Goal: Task Accomplishment & Management: Manage account settings

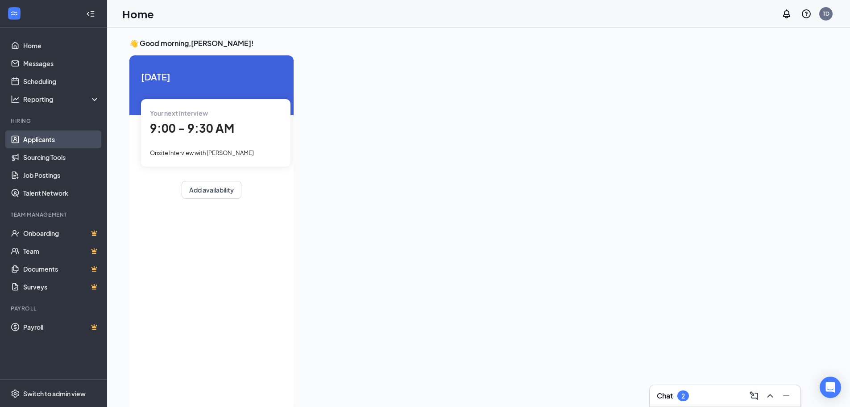
click at [77, 147] on link "Applicants" at bounding box center [61, 139] width 76 height 18
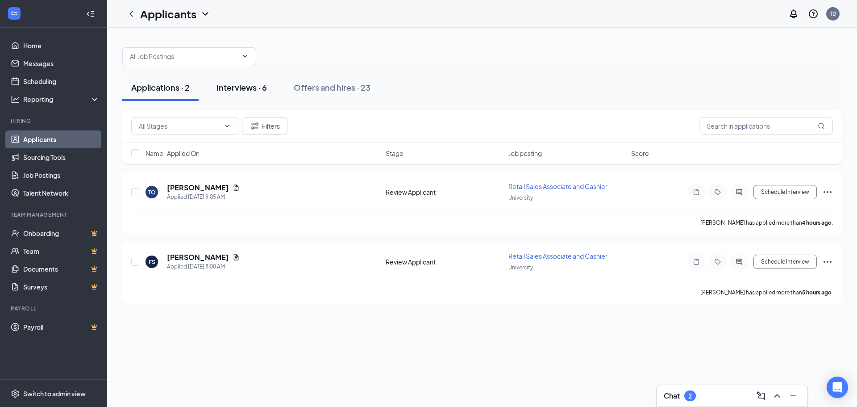
click at [228, 94] on button "Interviews · 6" at bounding box center [242, 87] width 68 height 27
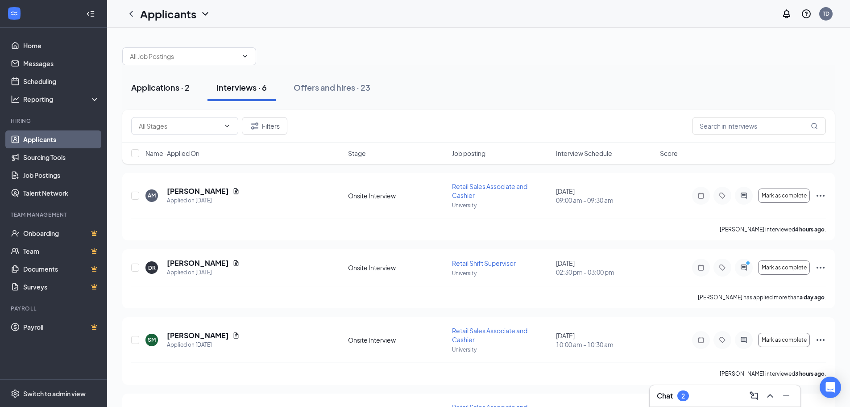
click at [166, 93] on button "Applications · 2" at bounding box center [160, 87] width 76 height 27
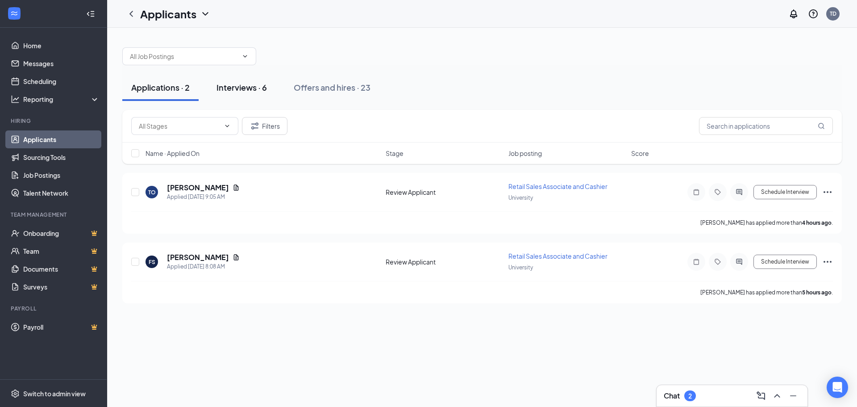
click at [237, 88] on div "Interviews · 6" at bounding box center [241, 87] width 50 height 11
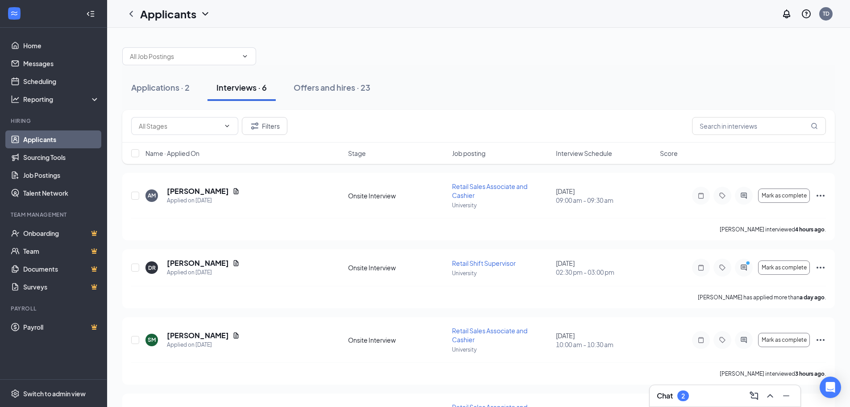
click at [676, 386] on div "Chat 2" at bounding box center [725, 395] width 151 height 21
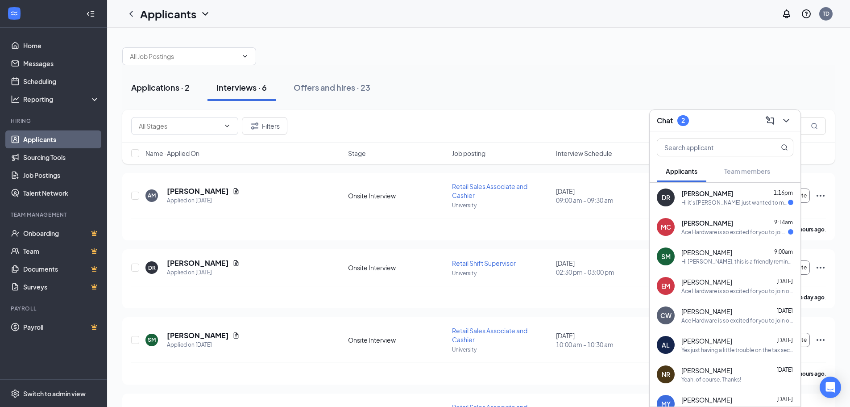
click at [166, 92] on div "Applications · 2" at bounding box center [160, 87] width 58 height 11
